Goal: Communication & Community: Share content

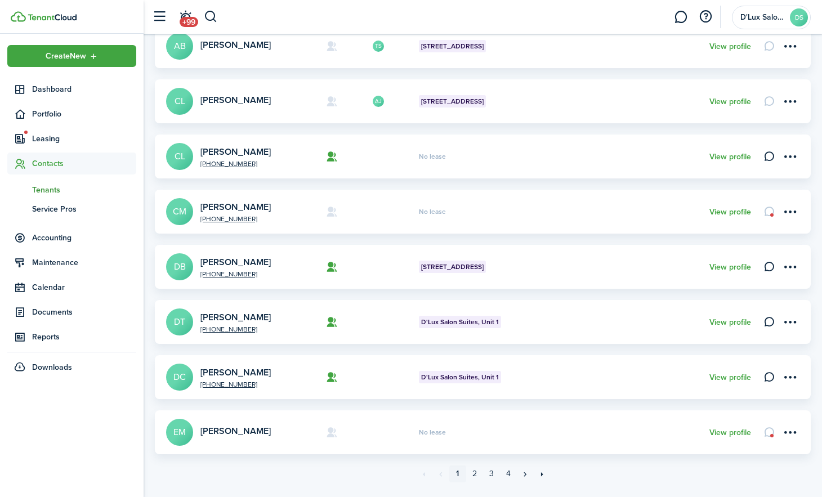
scroll to position [350, 0]
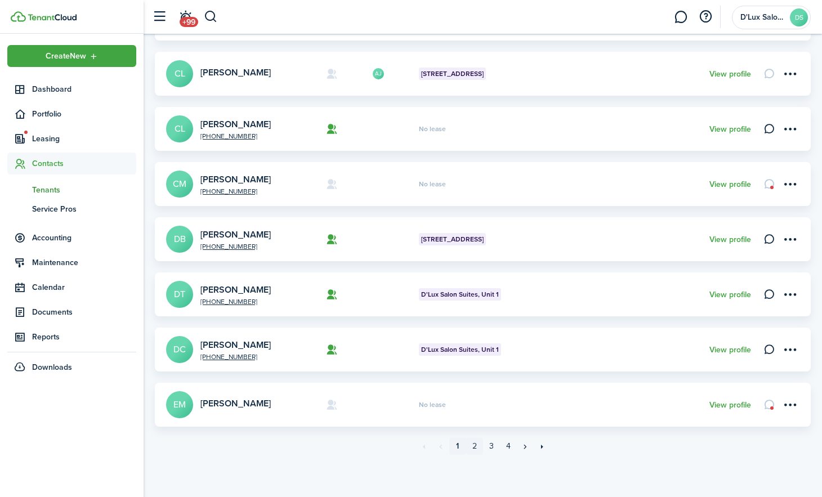
click at [475, 444] on link "2" at bounding box center [474, 446] width 17 height 17
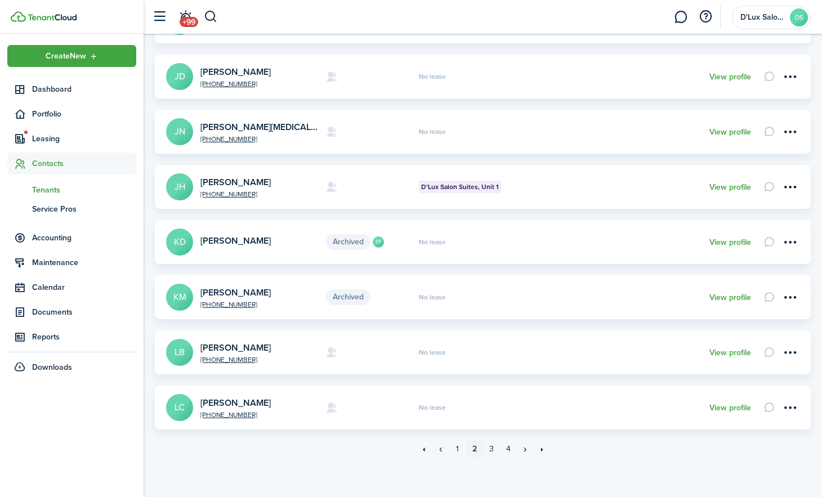
scroll to position [350, 0]
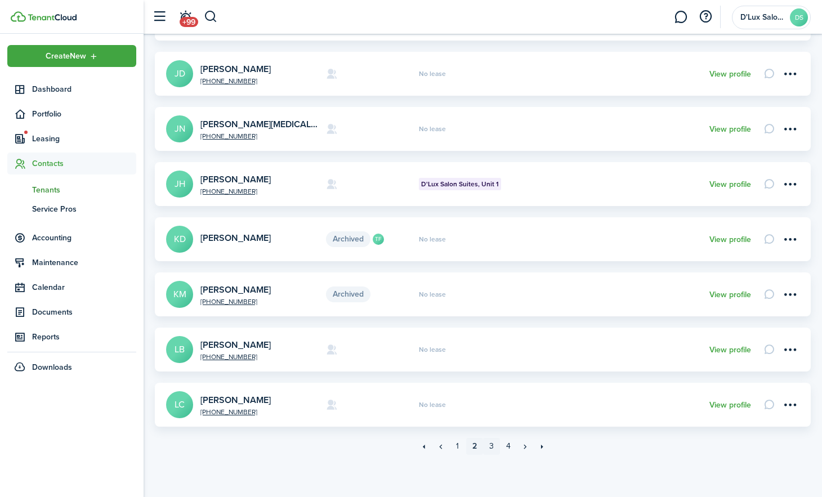
click at [490, 446] on link "3" at bounding box center [491, 446] width 17 height 17
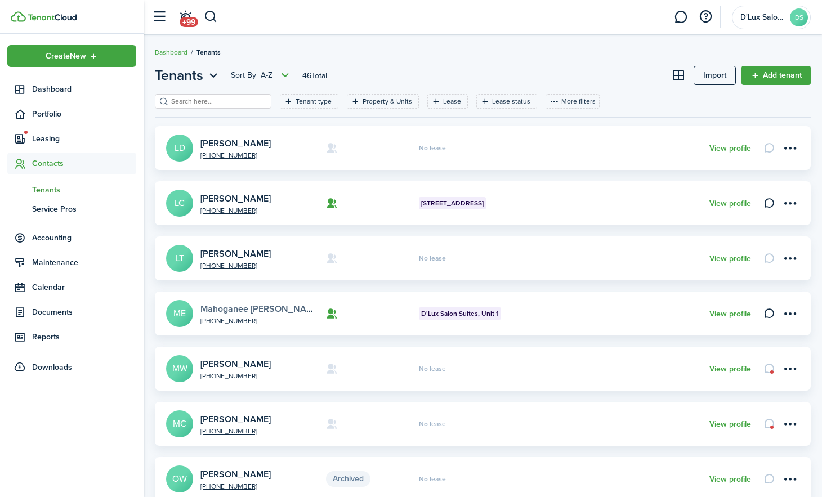
click at [262, 307] on link "Mahoganee [PERSON_NAME]" at bounding box center [261, 309] width 121 height 13
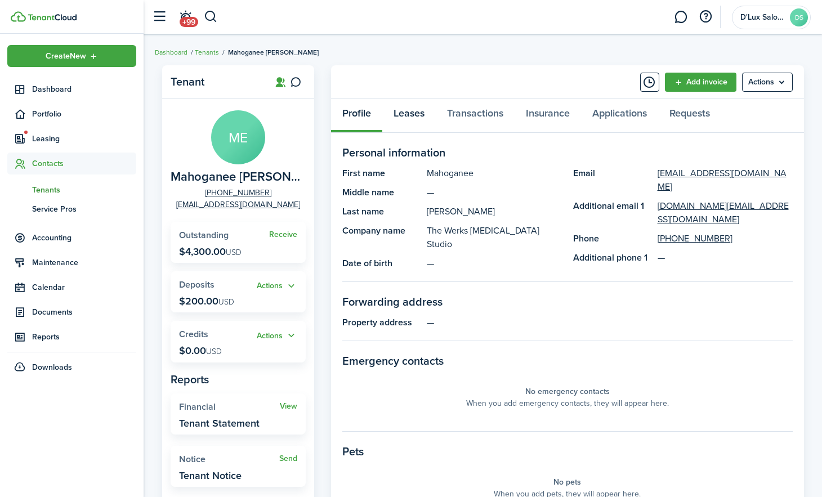
click at [413, 113] on link "Leases" at bounding box center [409, 116] width 54 height 34
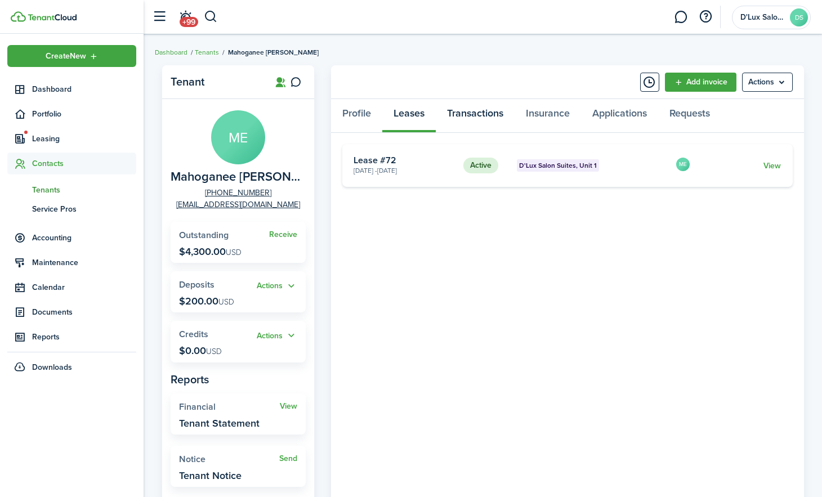
click at [476, 115] on link "Transactions" at bounding box center [475, 116] width 79 height 34
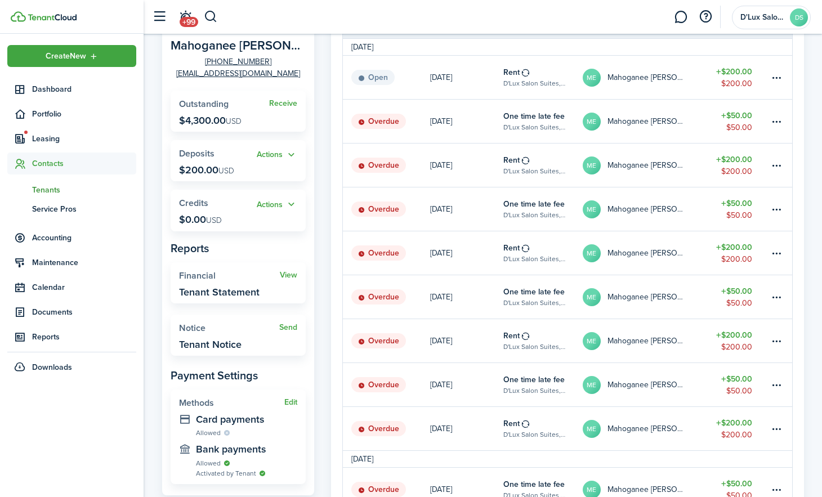
scroll to position [169, 0]
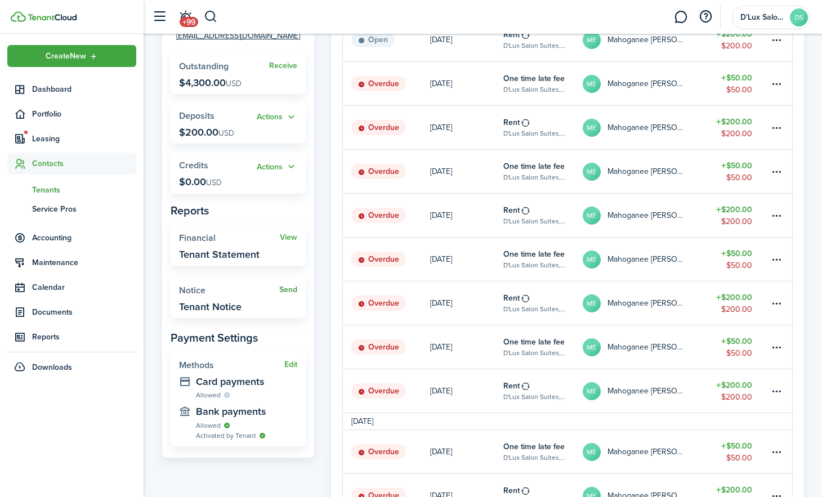
click at [289, 288] on link "Send" at bounding box center [288, 290] width 18 height 9
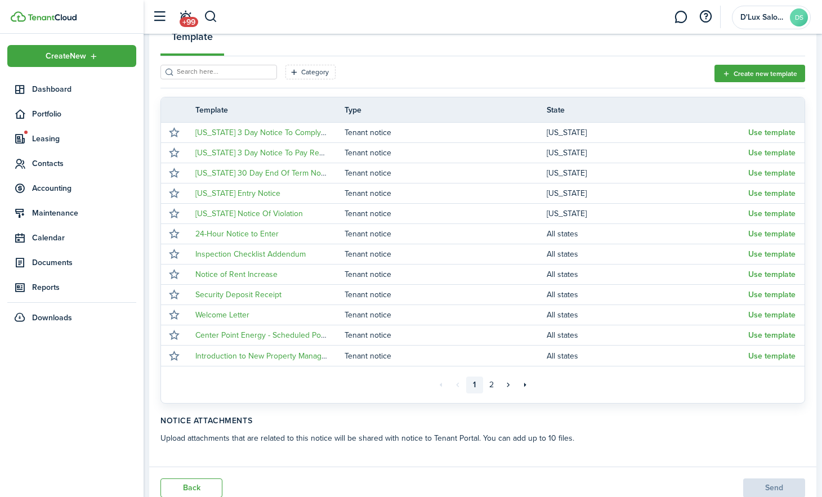
scroll to position [223, 0]
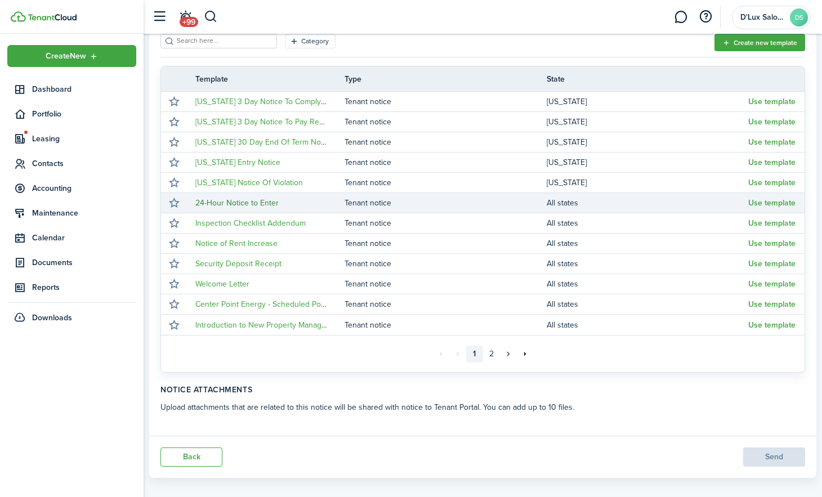
click at [228, 197] on link "24-Hour Notice to Enter" at bounding box center [236, 203] width 83 height 12
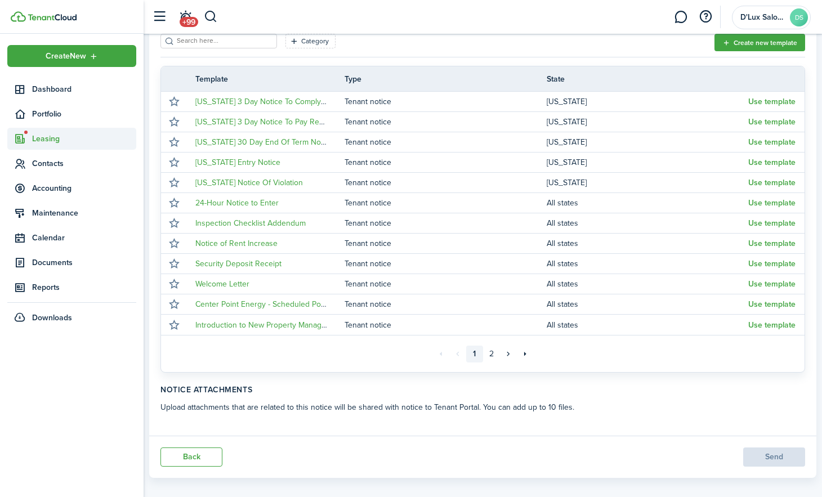
click at [49, 133] on span "Leasing" at bounding box center [84, 139] width 104 height 12
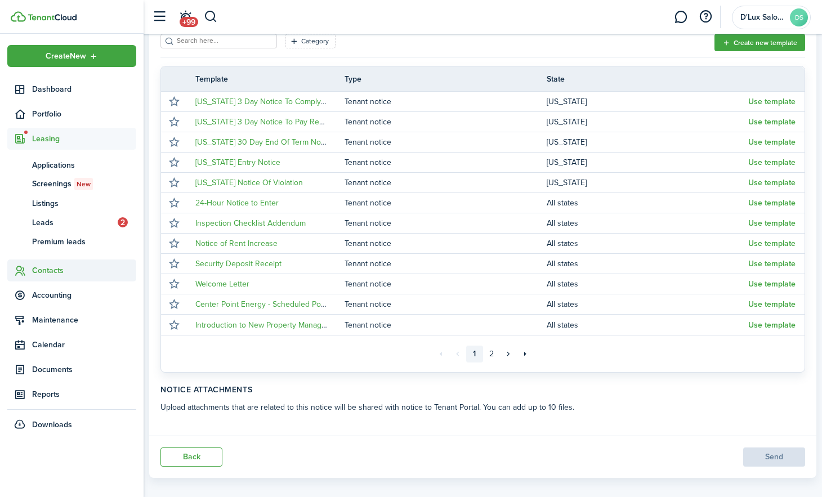
click at [53, 268] on span "Contacts" at bounding box center [84, 271] width 104 height 12
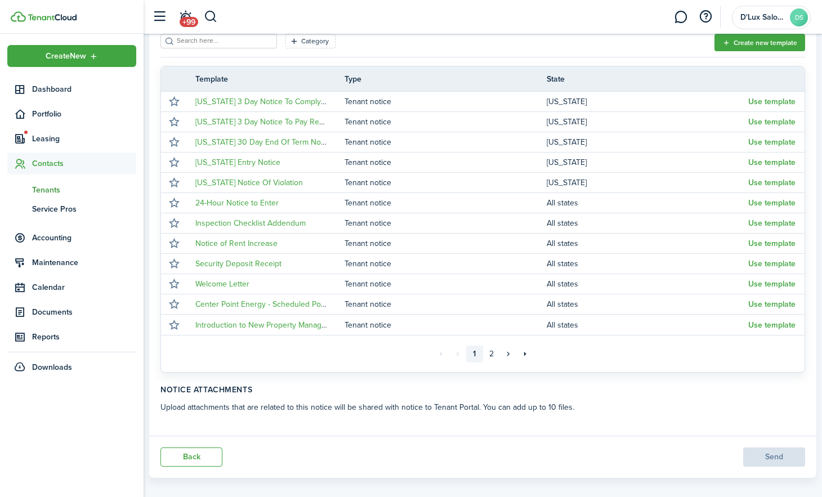
click at [48, 189] on span "Tenants" at bounding box center [84, 190] width 104 height 12
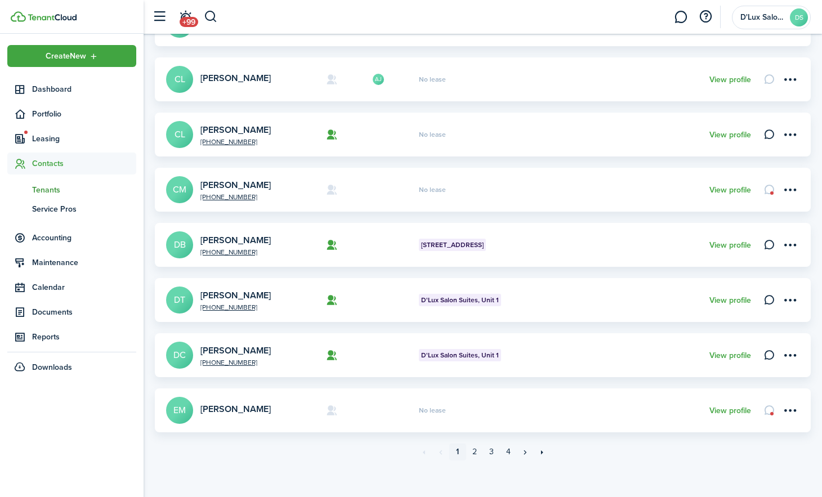
scroll to position [350, 0]
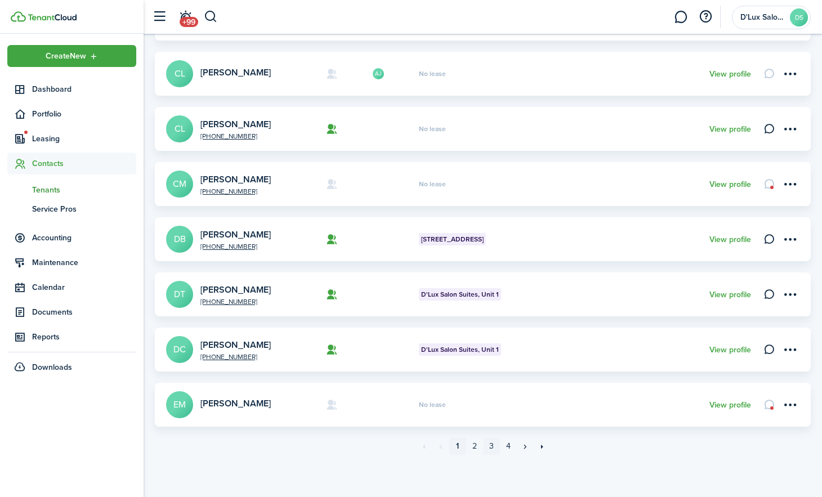
click at [491, 450] on link "3" at bounding box center [491, 446] width 17 height 17
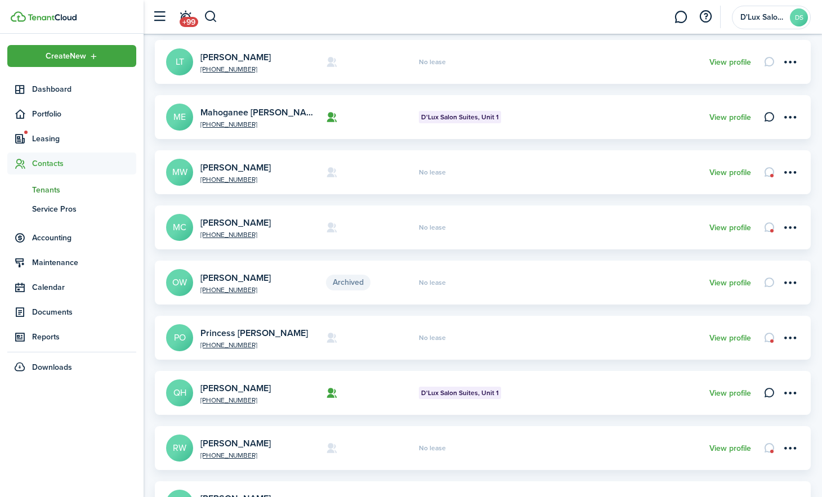
scroll to position [350, 0]
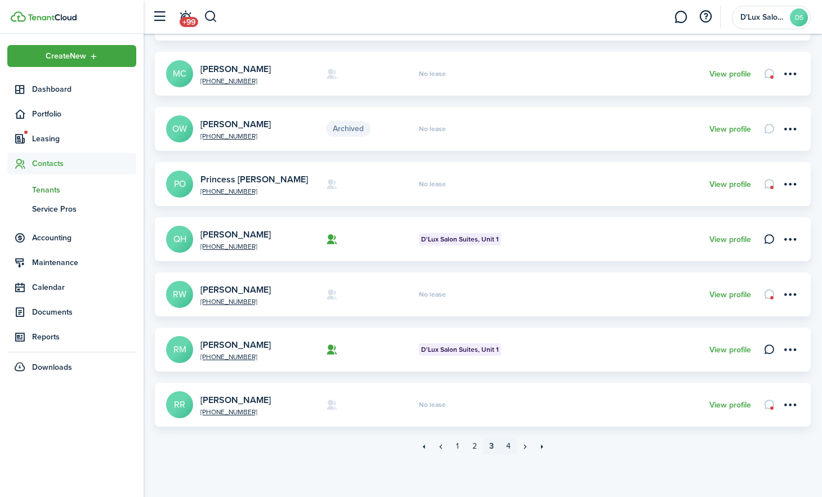
click at [512, 445] on link "4" at bounding box center [508, 446] width 17 height 17
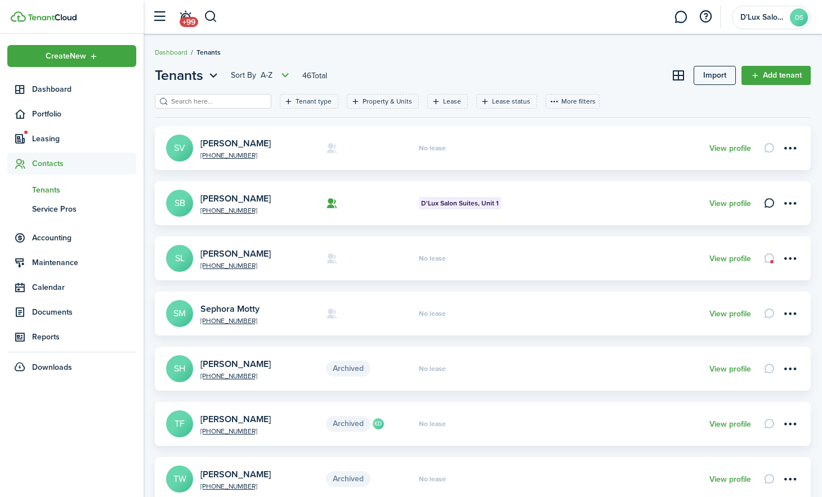
scroll to position [113, 0]
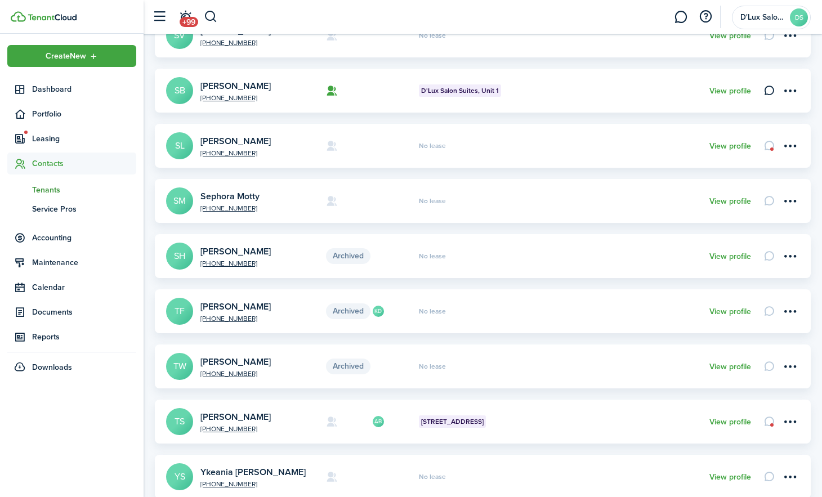
click at [177, 82] on avatar-text "SB" at bounding box center [179, 90] width 27 height 27
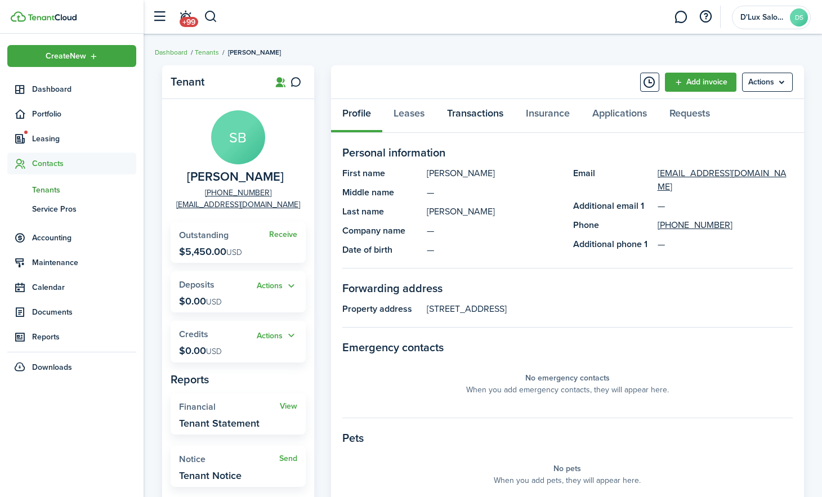
click at [465, 114] on link "Transactions" at bounding box center [475, 116] width 79 height 34
